Goal: Contribute content

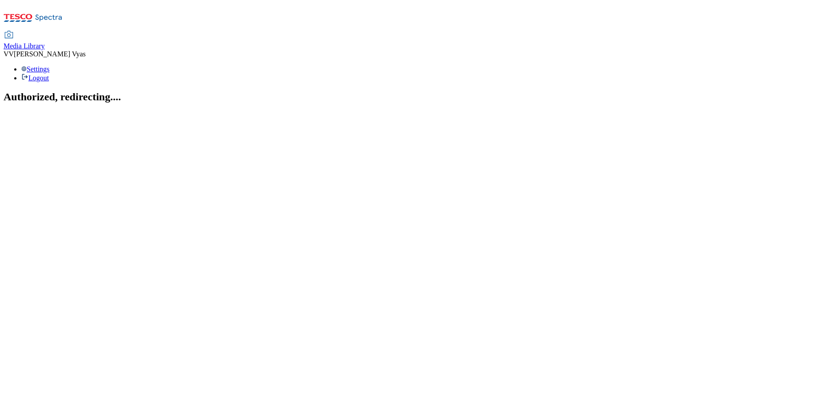
click at [45, 42] on span "Media Library" at bounding box center [24, 46] width 41 height 8
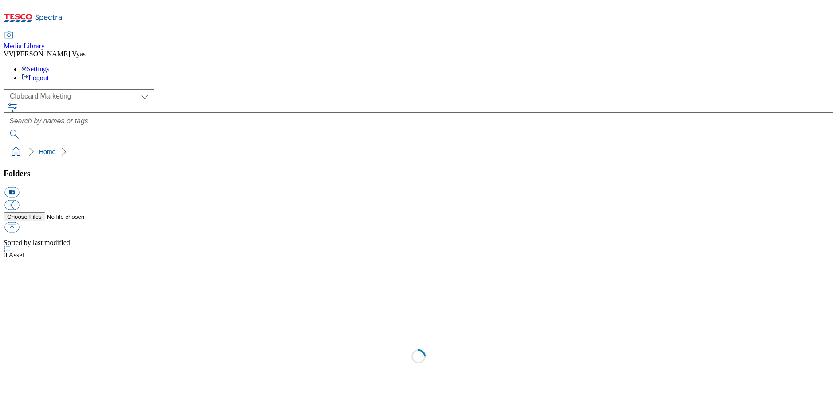
scroll to position [1, 0]
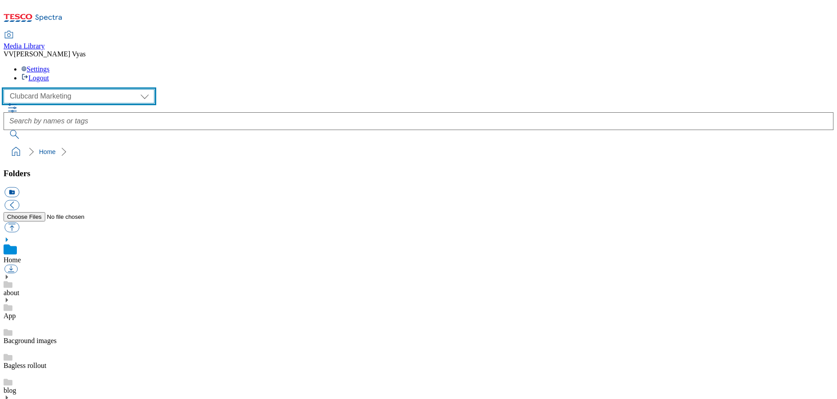
select select "flare-ghs-mktg"
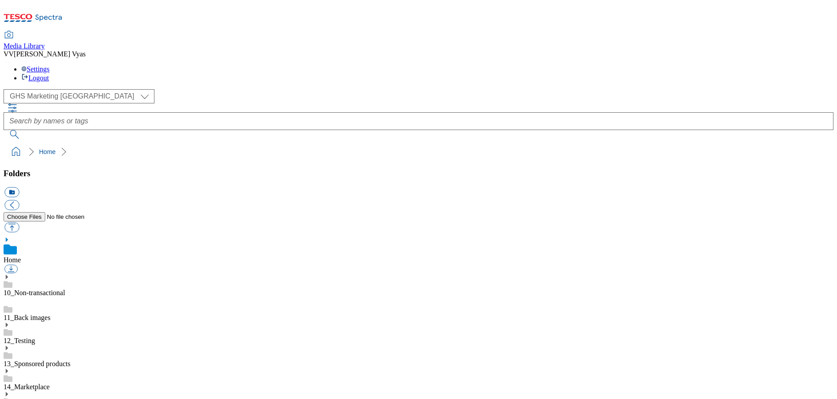
scroll to position [11, 0]
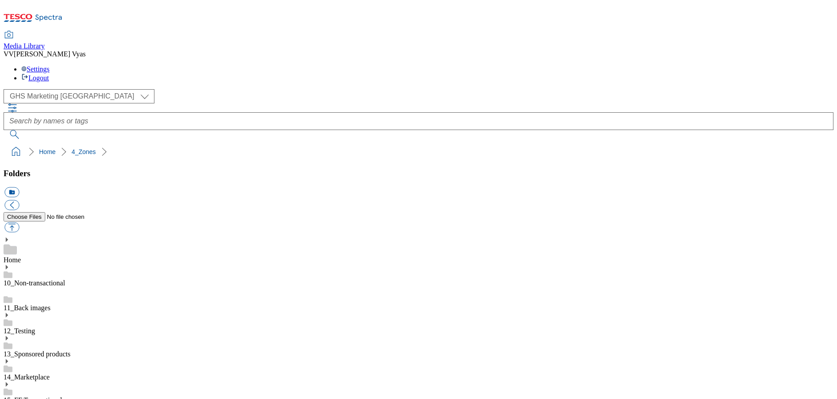
scroll to position [1280, 0]
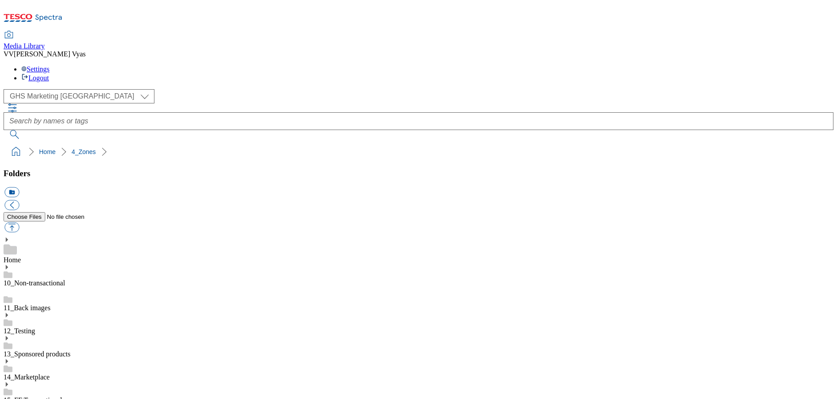
click at [19, 187] on button "icon_new_folder" at bounding box center [11, 192] width 15 height 10
type input "2531"
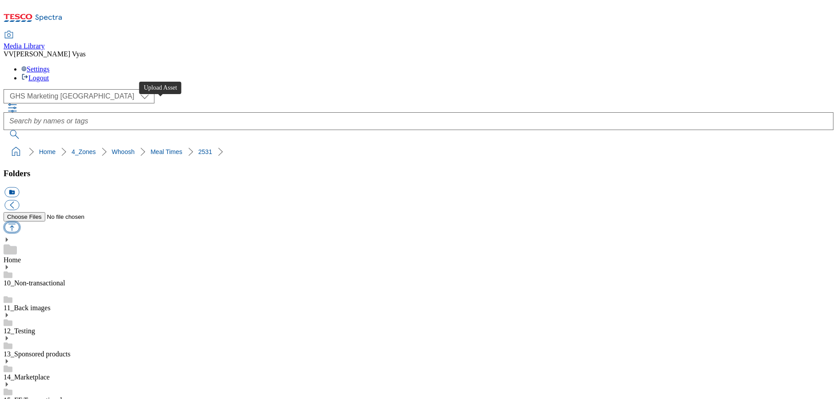
click at [19, 222] on button "button" at bounding box center [11, 227] width 15 height 10
type input "C:\fakepath\2531-WF-478600-Asahi Kettle-BLthumb.jpg"
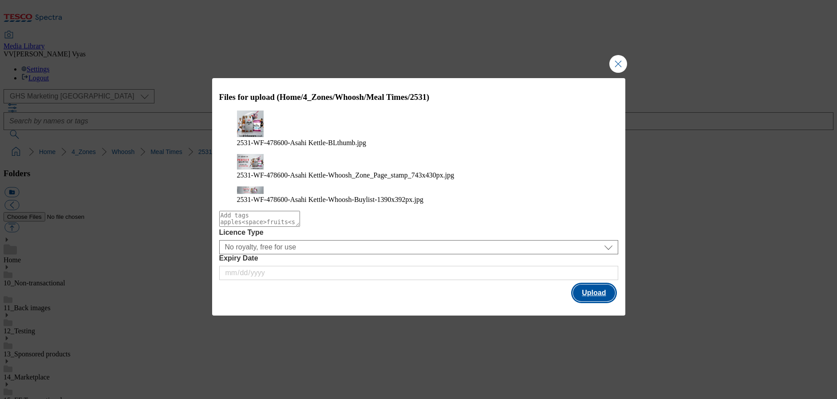
click at [594, 284] on button "Upload" at bounding box center [594, 292] width 42 height 17
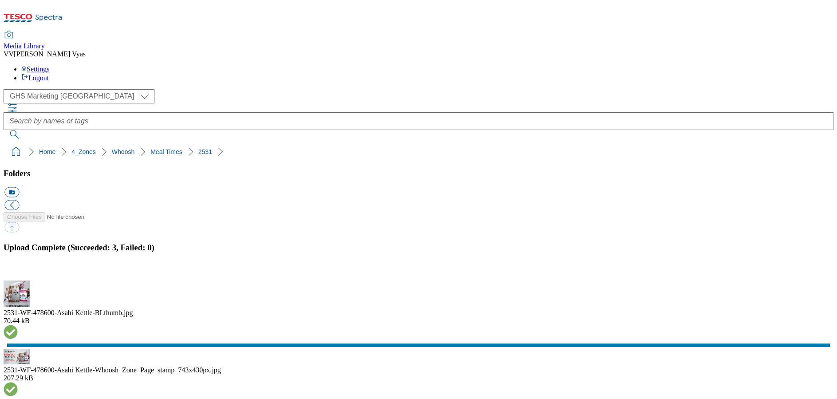
click at [18, 271] on button "button" at bounding box center [10, 275] width 13 height 8
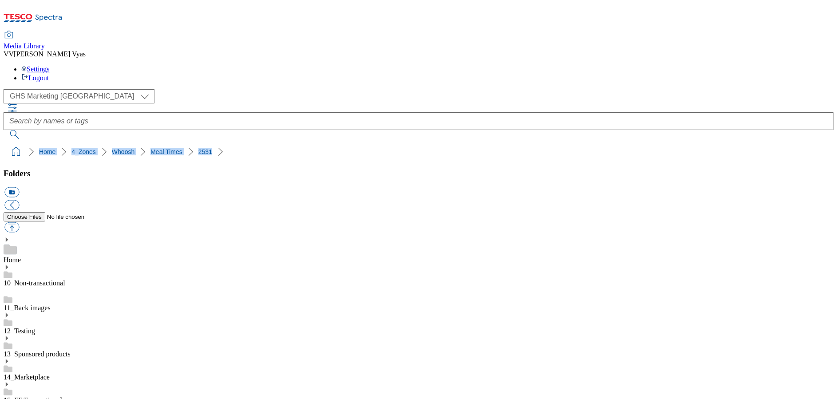
drag, startPoint x: 199, startPoint y: 85, endPoint x: 4, endPoint y: 83, distance: 195.2
click at [4, 143] on nav "Home 4_Zones Whoosh Meal Times 2531" at bounding box center [418, 151] width 829 height 17
copy ol "Home 4_Zones Whoosh Meal Times 2531"
